Goal: Task Accomplishment & Management: Use online tool/utility

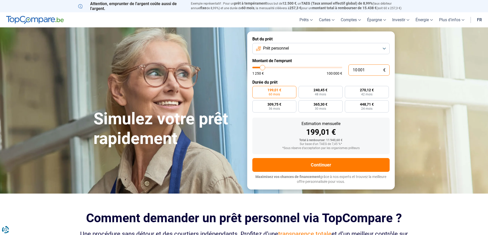
drag, startPoint x: 368, startPoint y: 70, endPoint x: 335, endPoint y: 71, distance: 33.1
click at [335, 71] on div "10 001 € 1 250 € 100 000 €" at bounding box center [320, 70] width 137 height 11
type input "5"
type input "1250"
type input "55"
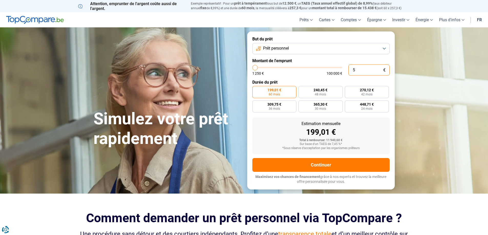
type input "1250"
type input "550"
type input "1250"
type input "5 500"
type input "5500"
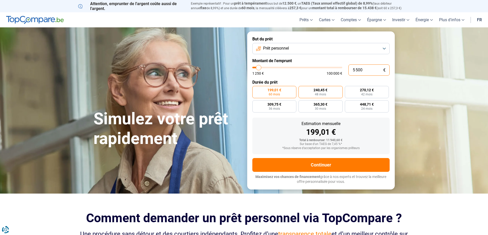
radio input "true"
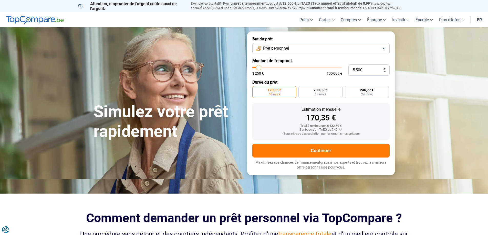
type input "5 250"
type input "5250"
type input "5 500"
type input "5500"
type input "5 750"
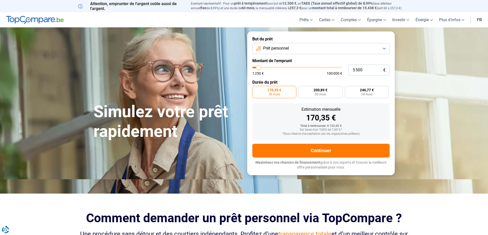
type input "5750"
type input "6 000"
type input "6000"
type input "6 500"
type input "6500"
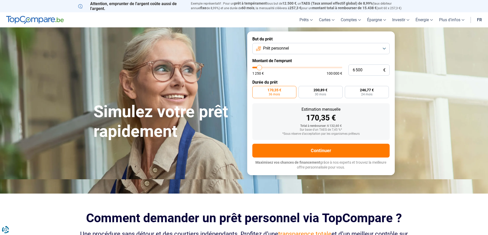
type input "6 750"
type input "6750"
type input "6 500"
type input "6500"
type input "6 000"
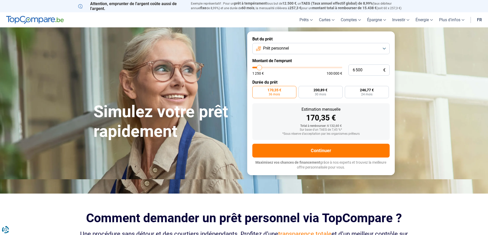
type input "6000"
type input "5 750"
type input "5750"
type input "5 500"
type input "5500"
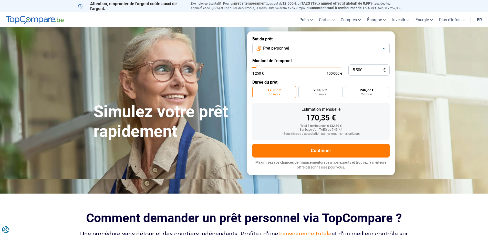
click at [259, 68] on input "range" at bounding box center [297, 68] width 90 height 2
click at [290, 76] on form "But du prêt Prêt personnel Montant de l'emprunt 5 500 € 1 250 € 100 000 € Durée…" at bounding box center [321, 104] width 148 height 144
type input "6 500"
type input "6500"
type input "6 750"
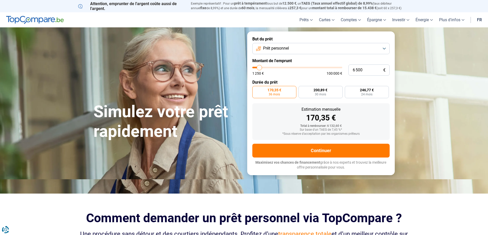
type input "6750"
type input "7 000"
type input "7000"
type input "7 250"
type input "7250"
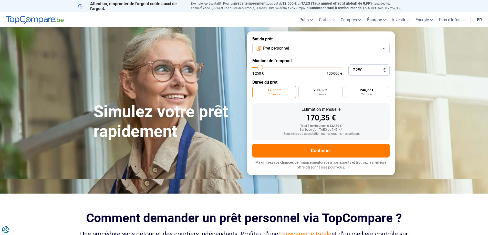
type input "7 500"
type input "7500"
type input "8 000"
type input "8000"
type input "8 250"
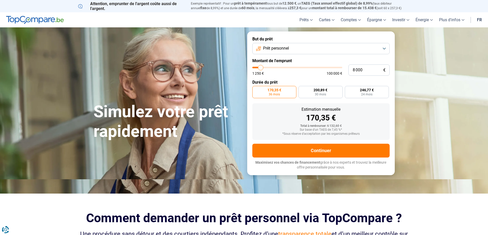
type input "8250"
type input "8 500"
type input "8500"
type input "8 750"
type input "8750"
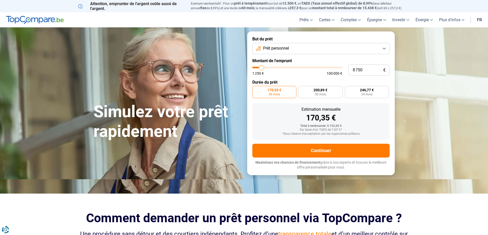
click at [262, 68] on input "range" at bounding box center [297, 68] width 90 height 2
radio input "false"
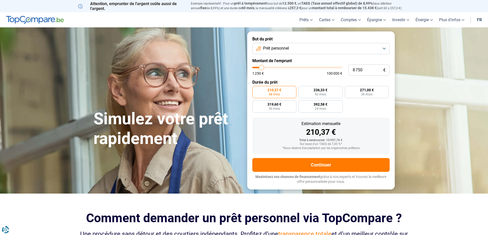
type input "8 500"
type input "8500"
type input "8 250"
type input "8250"
type input "8 000"
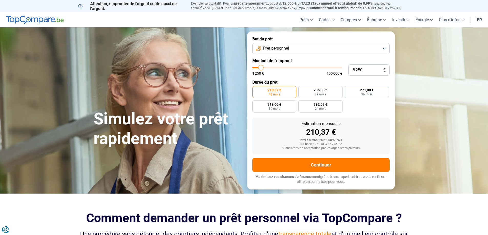
type input "8000"
type input "7 500"
type input "7500"
click at [261, 68] on input "range" at bounding box center [297, 68] width 90 height 2
radio input "true"
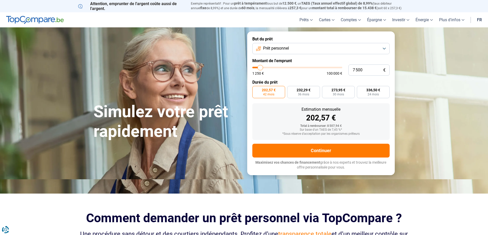
type input "7 250"
type input "7250"
type input "7 000"
type input "7000"
type input "6 750"
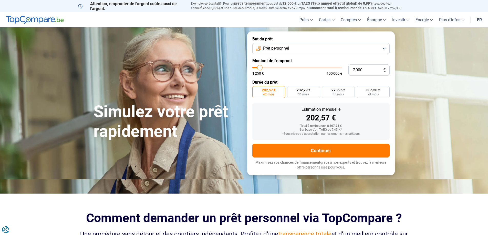
type input "6750"
type input "6 500"
type input "6500"
type input "6 000"
type input "6000"
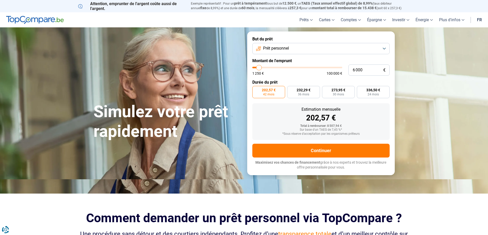
type input "5 750"
type input "5750"
type input "5 500"
type input "5500"
type input "5 250"
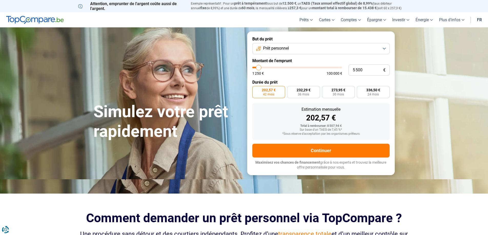
type input "5250"
type input "5 000"
type input "5000"
click at [258, 68] on input "range" at bounding box center [297, 68] width 90 height 2
radio input "true"
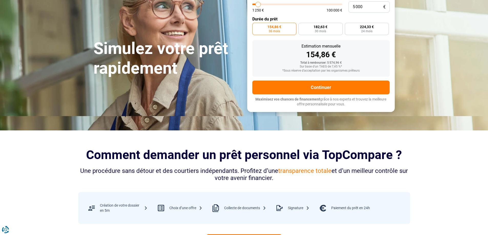
scroll to position [26, 0]
